Goal: Task Accomplishment & Management: Use online tool/utility

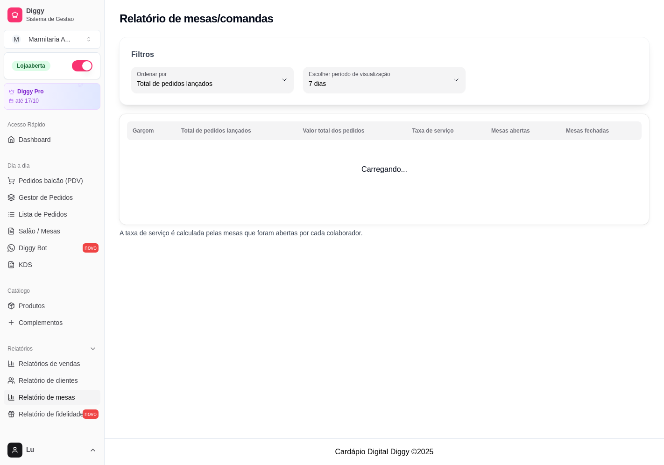
select select "TOTAL_OF_ORDERS"
select select "7"
click at [38, 366] on span "Relatórios de vendas" at bounding box center [50, 363] width 62 height 9
select select "ALL"
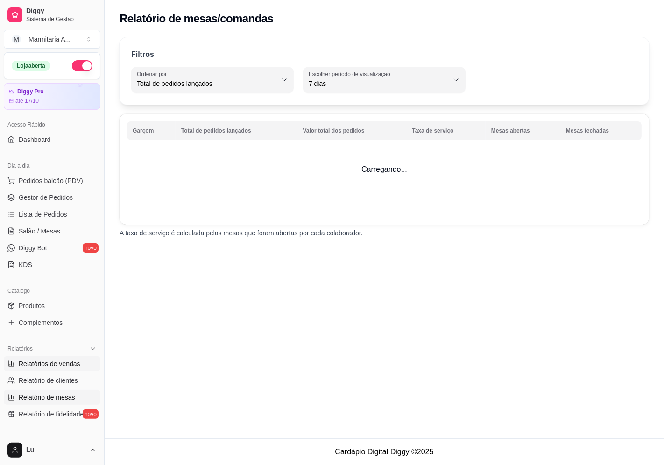
select select "0"
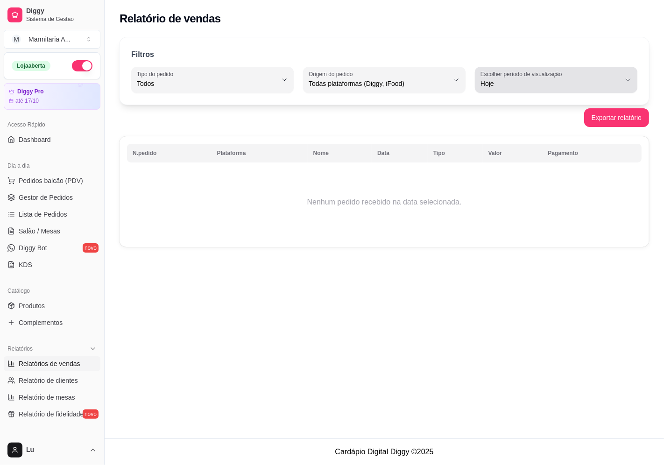
click at [528, 74] on label "Escolher período de visualização" at bounding box center [522, 74] width 85 height 8
click at [503, 139] on span "7 dias" at bounding box center [551, 136] width 133 height 9
type input "7"
select select "7"
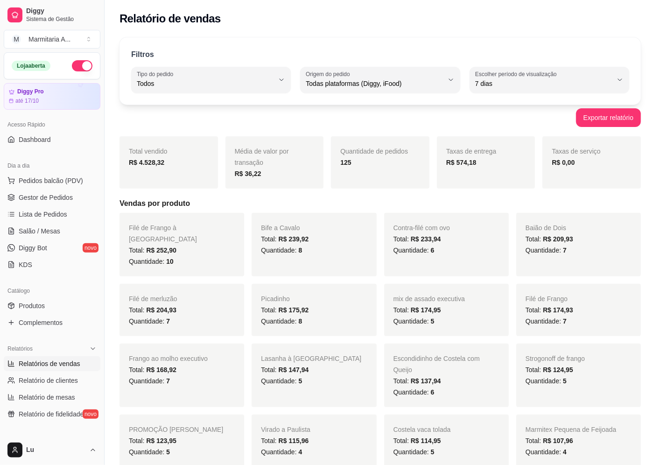
click at [55, 219] on span "Lista de Pedidos" at bounding box center [43, 214] width 49 height 9
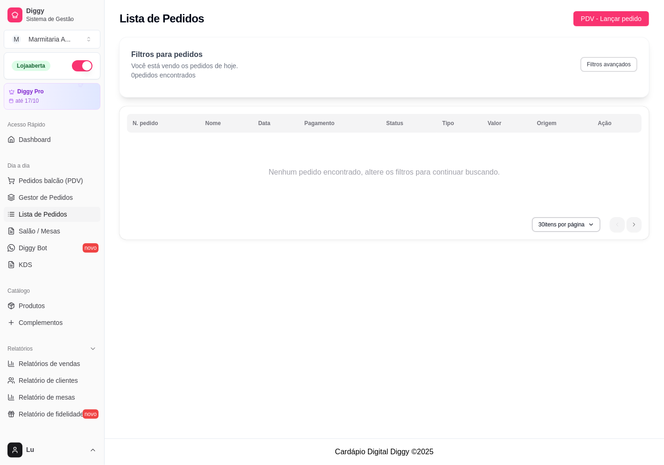
click at [603, 64] on button "Filtros avançados" at bounding box center [608, 64] width 57 height 15
select select "0"
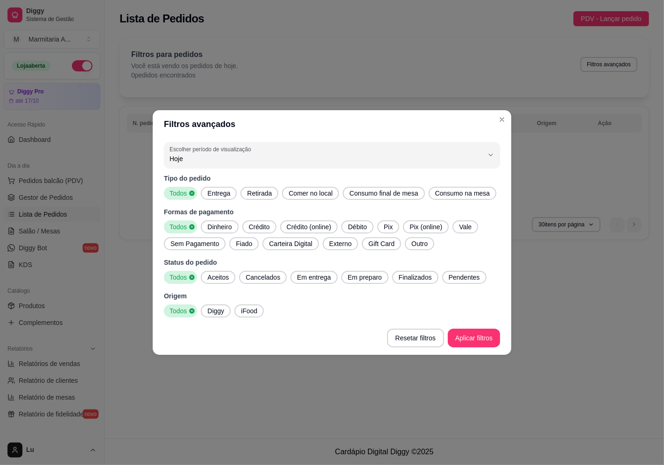
click at [363, 164] on div "Hoje" at bounding box center [326, 155] width 314 height 19
click at [322, 219] on li "7 dias" at bounding box center [332, 212] width 316 height 14
type input "7"
select select "7"
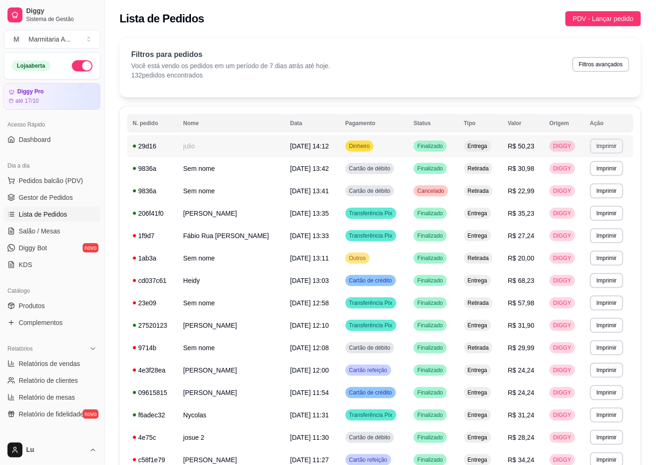
click at [611, 144] on button "Imprimir" at bounding box center [606, 146] width 33 height 15
click at [581, 169] on div "Escolha a impressora IMPRESSORA" at bounding box center [592, 172] width 77 height 32
click at [580, 177] on button "IMPRESSORA" at bounding box center [592, 178] width 68 height 15
click at [593, 145] on button "Imprimir" at bounding box center [607, 146] width 32 height 14
click at [580, 172] on button "IMPRESSORA" at bounding box center [592, 178] width 68 height 15
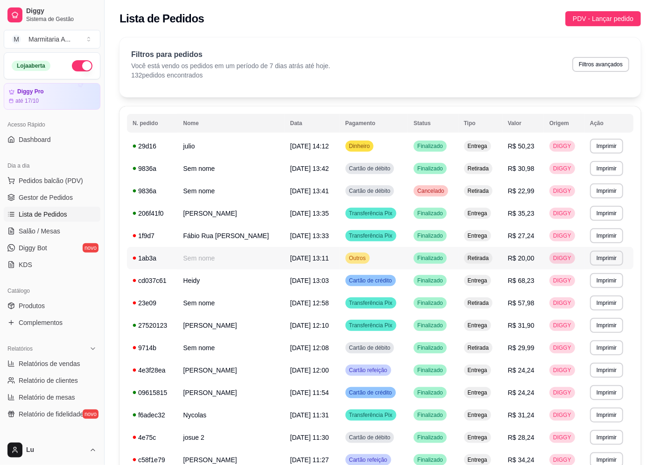
click at [610, 261] on button "Imprimir" at bounding box center [606, 258] width 33 height 15
click at [605, 291] on button "IMPRESSORA" at bounding box center [592, 290] width 68 height 15
